Goal: Information Seeking & Learning: Learn about a topic

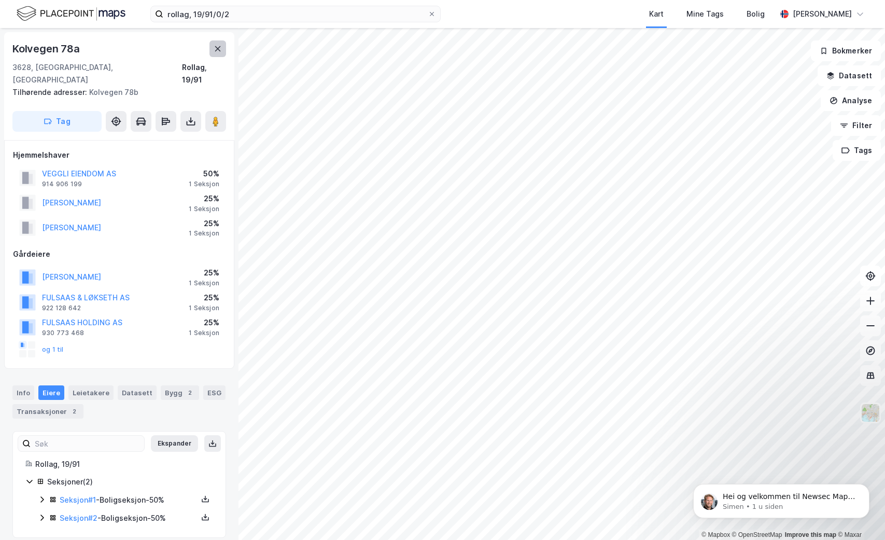
click at [215, 46] on icon at bounding box center [218, 49] width 8 height 8
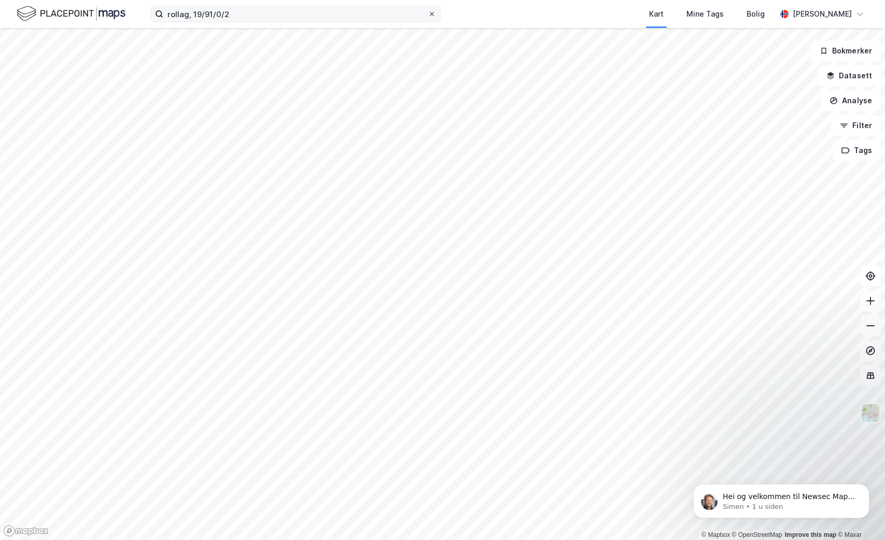
click at [435, 12] on span at bounding box center [432, 14] width 8 height 8
click at [428, 12] on input "rollag, 19/91/0/2" at bounding box center [295, 14] width 264 height 16
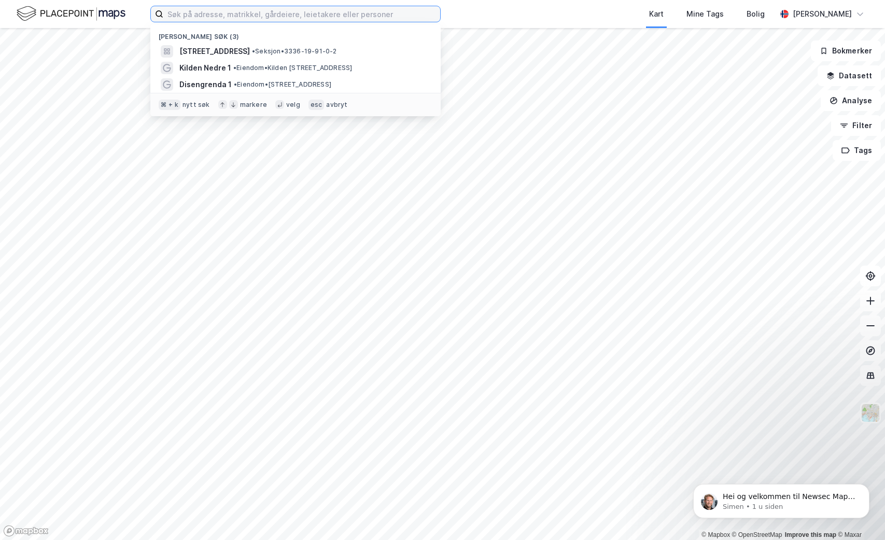
paste input "Søre vorsetsvingen 12, 3628 VEGGLI"
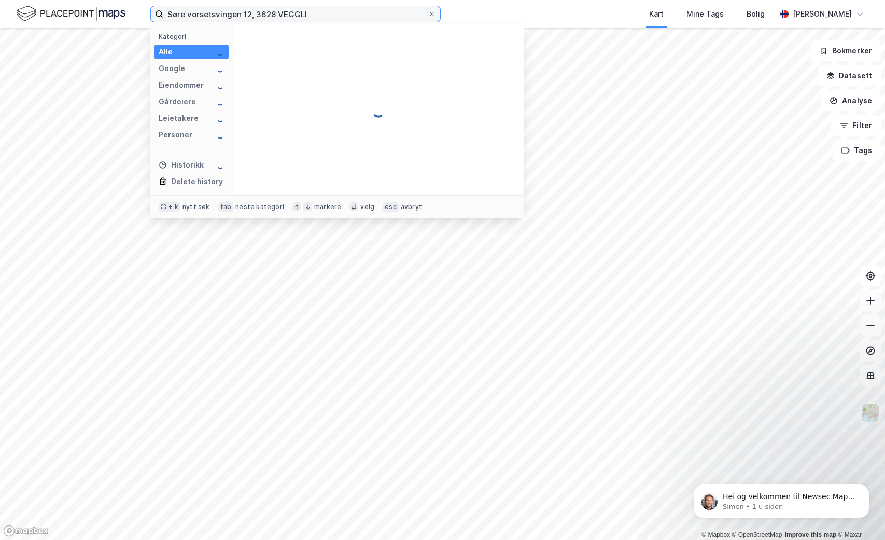
type input "Søre vorsetsvingen 12, 3628 VEGGLI"
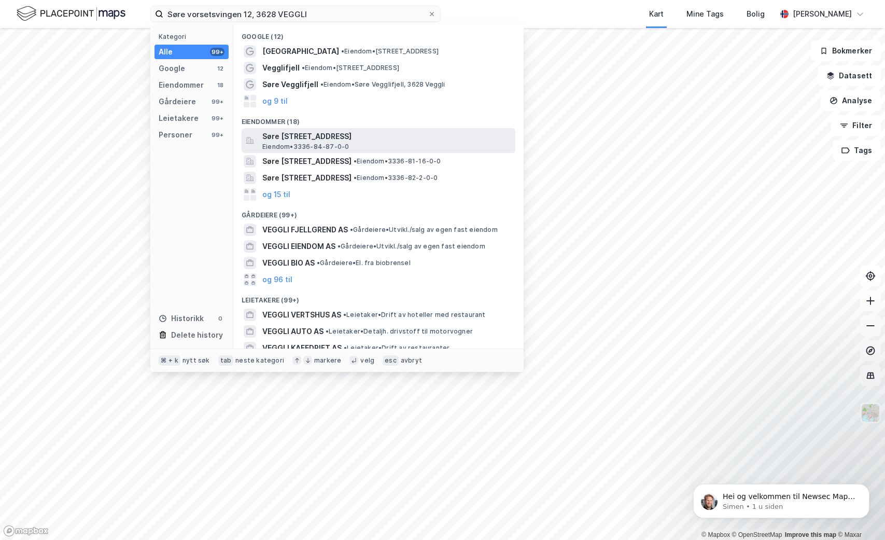
click at [372, 132] on span "Søre [STREET_ADDRESS]" at bounding box center [386, 136] width 249 height 12
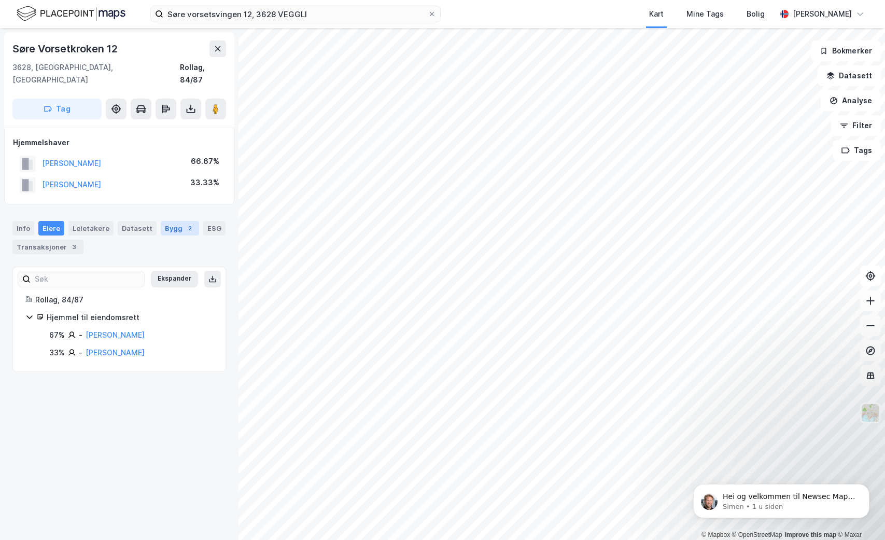
click at [175, 221] on div "Bygg 2" at bounding box center [180, 228] width 38 height 15
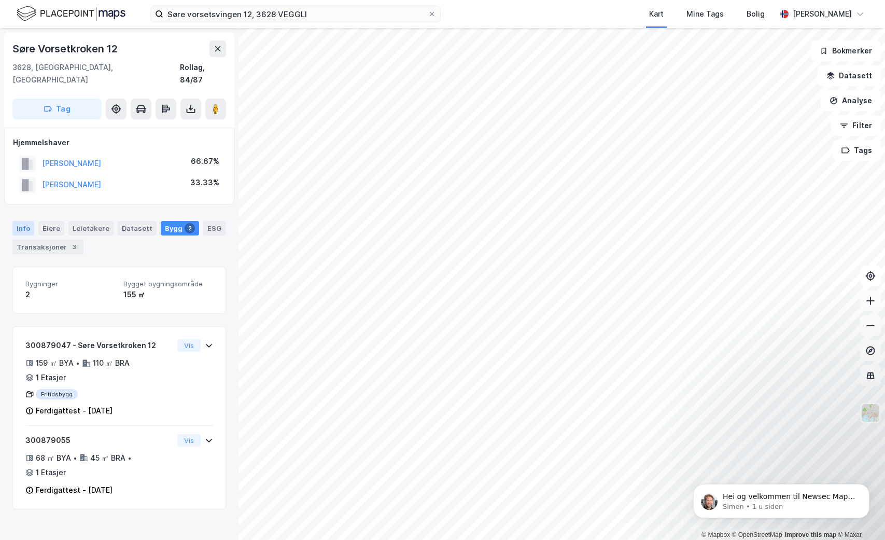
click at [29, 221] on div "Info" at bounding box center [23, 228] width 22 height 15
